Goal: Find specific page/section: Find specific page/section

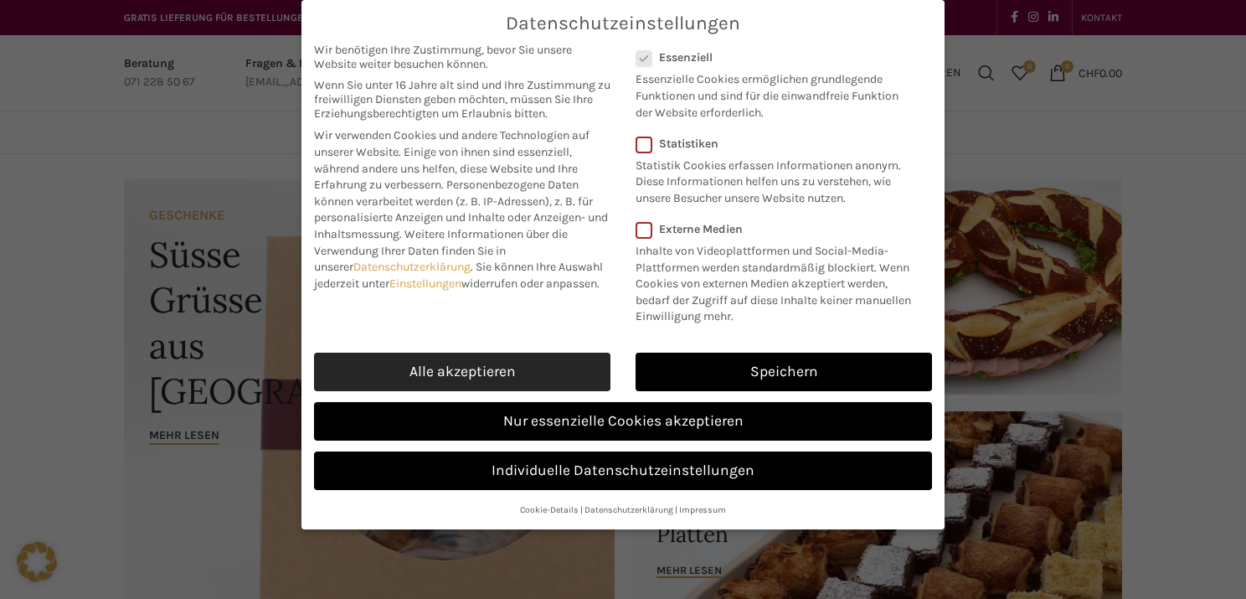
click at [513, 380] on link "Alle akzeptieren" at bounding box center [462, 372] width 296 height 39
checkbox input "true"
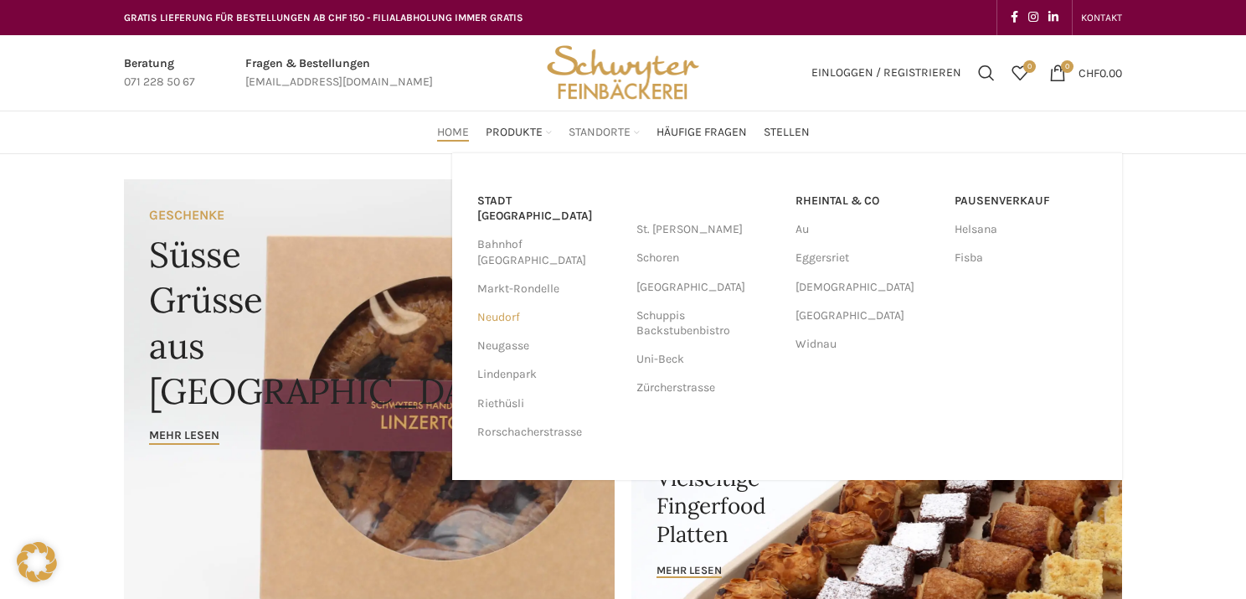
click at [497, 303] on link "Neudorf" at bounding box center [548, 317] width 142 height 28
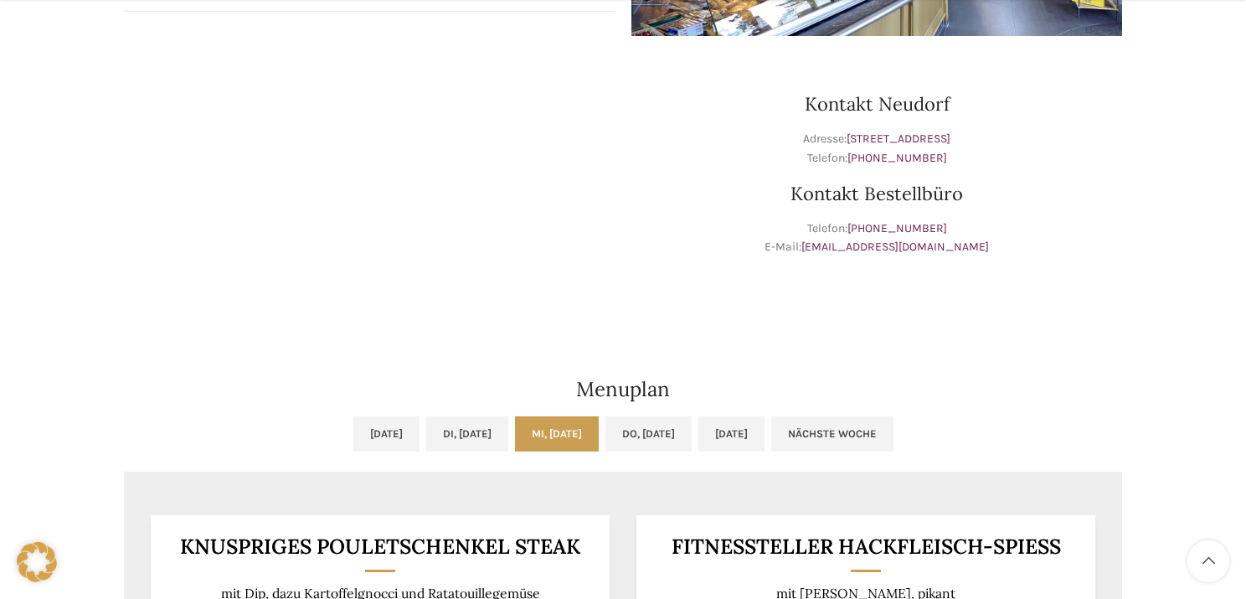
scroll to position [513, 0]
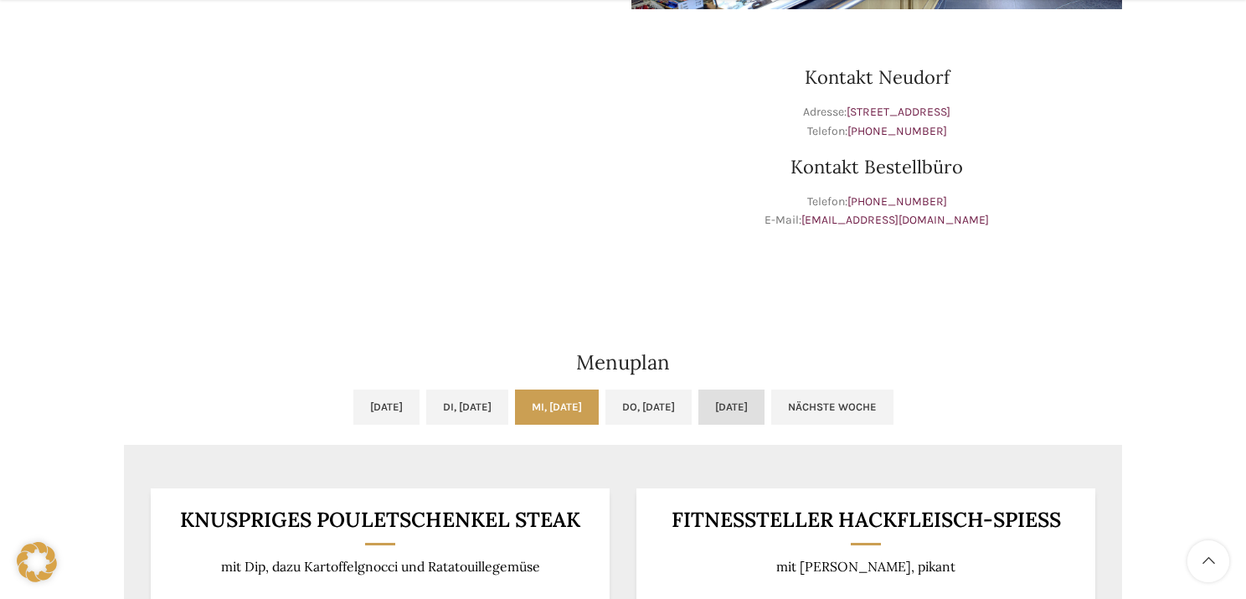
click at [765, 413] on link "[DATE]" at bounding box center [732, 406] width 66 height 35
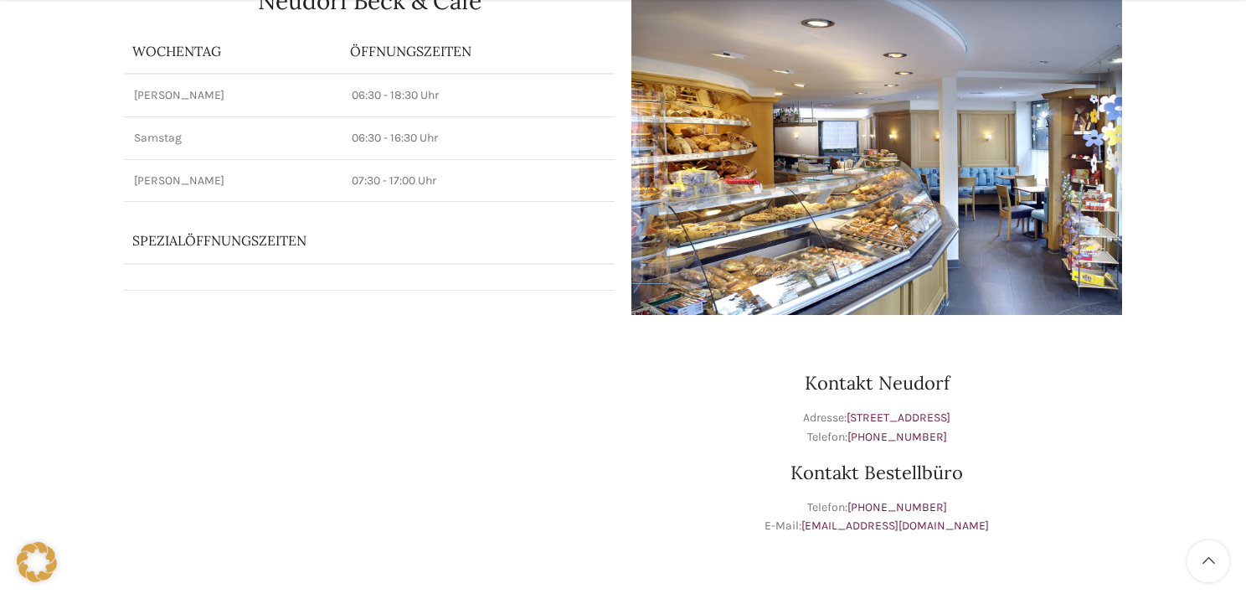
scroll to position [256, 0]
